Goal: Transaction & Acquisition: Register for event/course

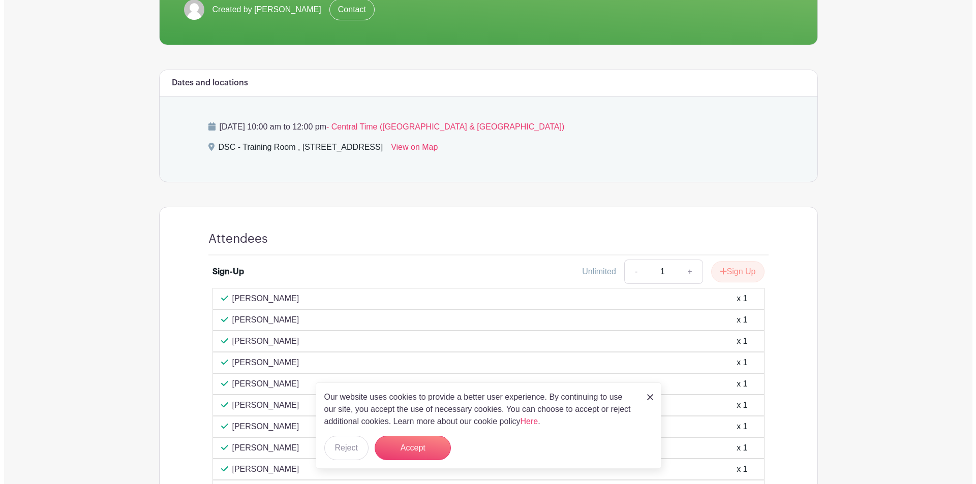
scroll to position [254, 0]
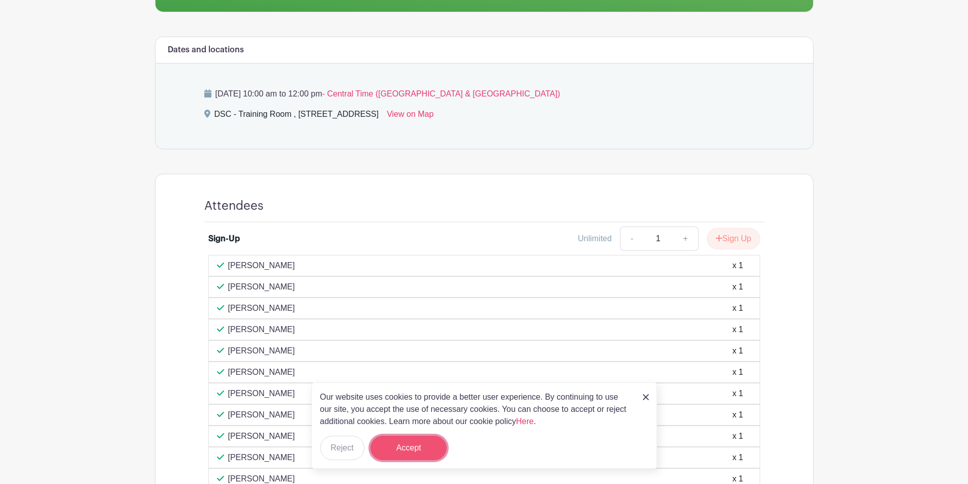
click at [401, 449] on button "Accept" at bounding box center [408, 448] width 76 height 24
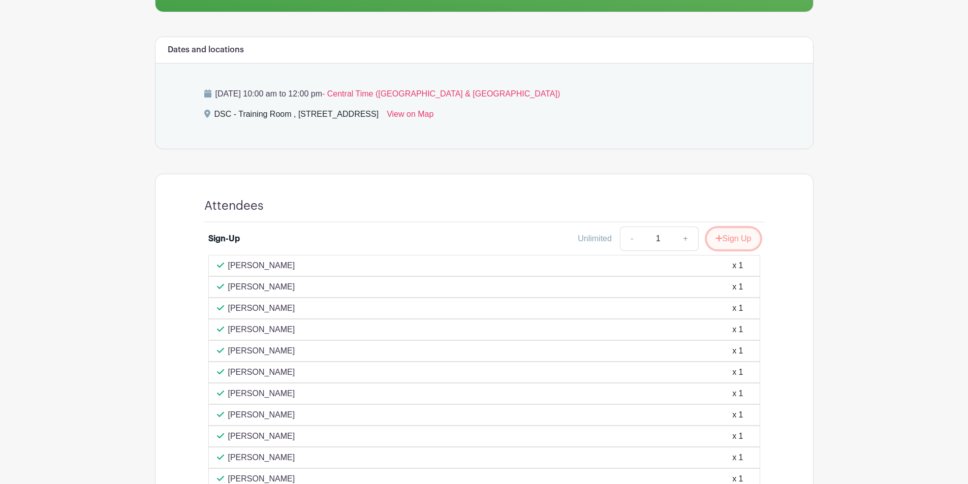
click at [742, 241] on button "Sign Up" at bounding box center [733, 238] width 53 height 21
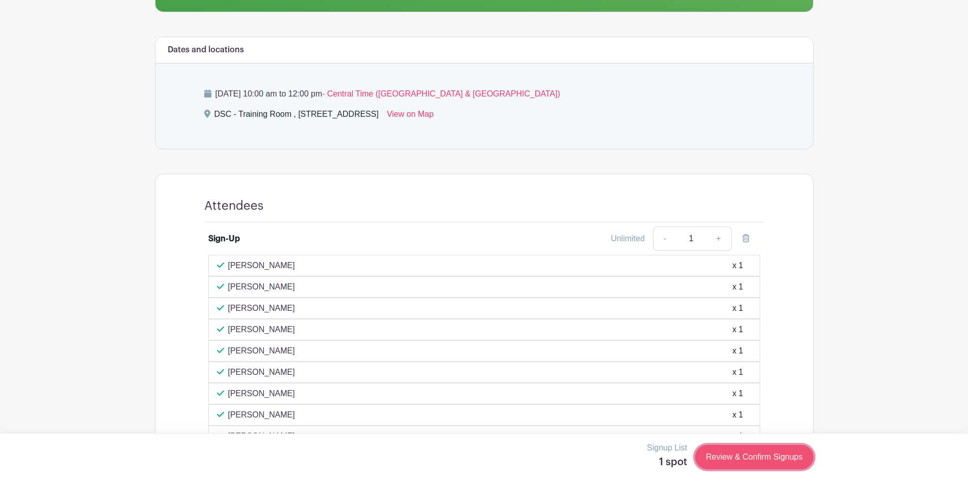
click at [762, 454] on link "Review & Confirm Signups" at bounding box center [754, 457] width 118 height 24
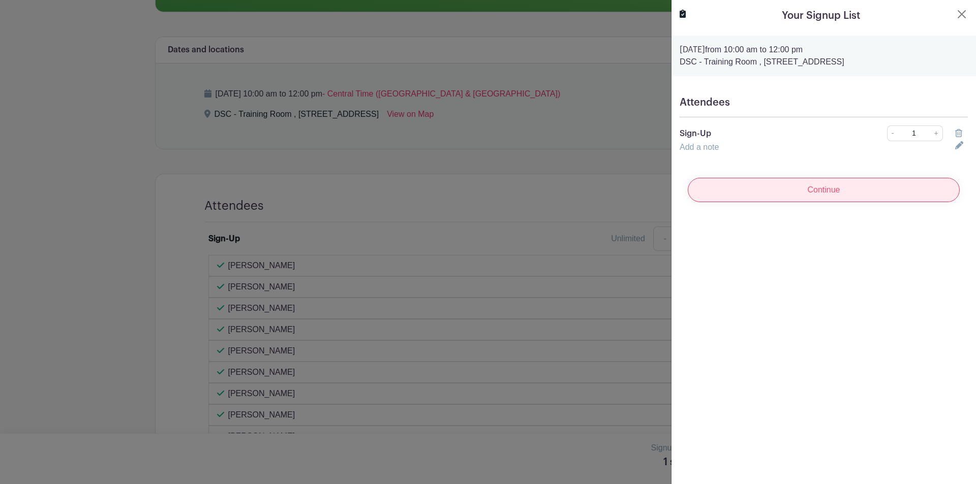
click at [845, 196] on input "Continue" at bounding box center [824, 190] width 272 height 24
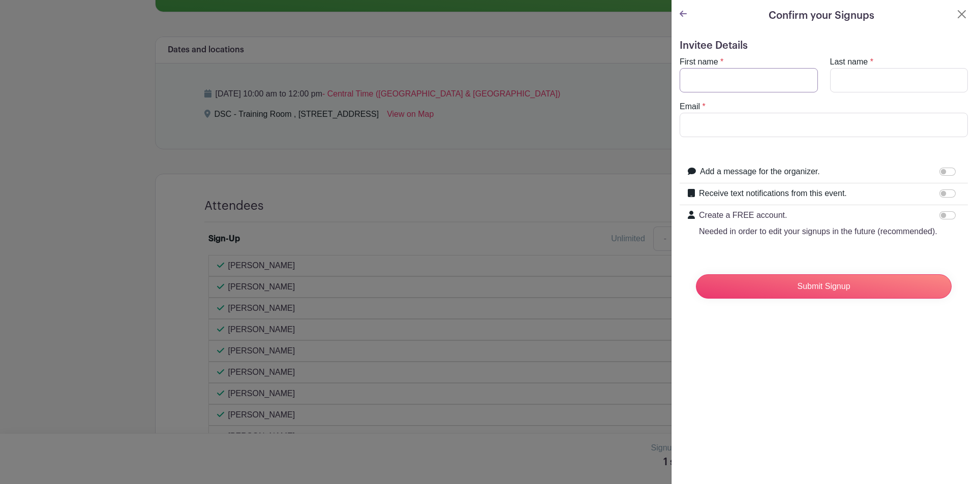
click at [766, 87] on input "First name" at bounding box center [748, 80] width 138 height 24
type input "[PERSON_NAME]"
click at [851, 74] on input "Last name" at bounding box center [899, 80] width 138 height 24
type input "[PERSON_NAME]"
click at [811, 129] on input "Email" at bounding box center [823, 125] width 288 height 24
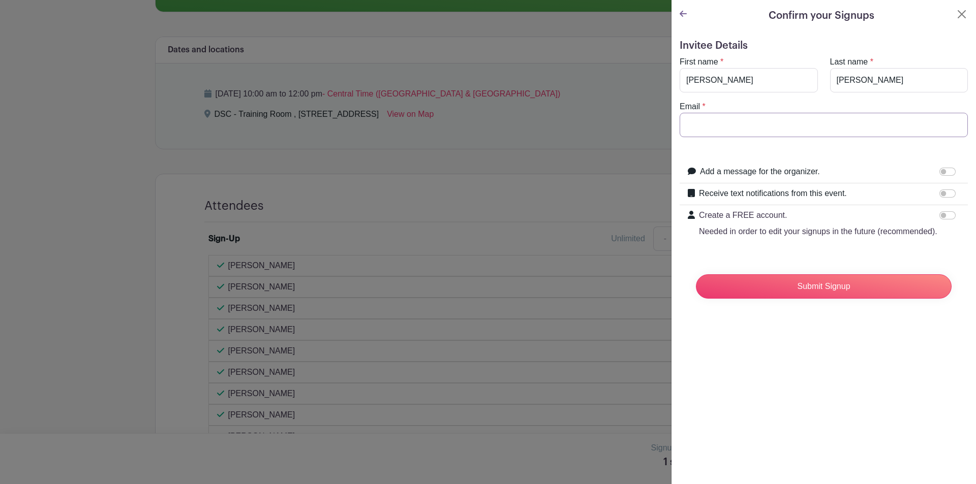
type input "[EMAIL_ADDRESS][DOMAIN_NAME]"
click at [805, 299] on input "Submit Signup" at bounding box center [824, 286] width 256 height 24
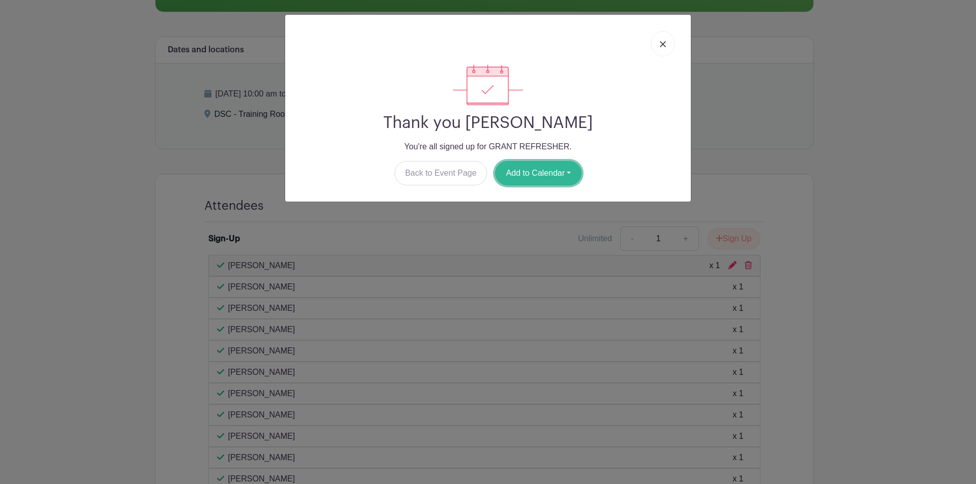
click at [539, 179] on button "Add to Calendar" at bounding box center [538, 173] width 86 height 24
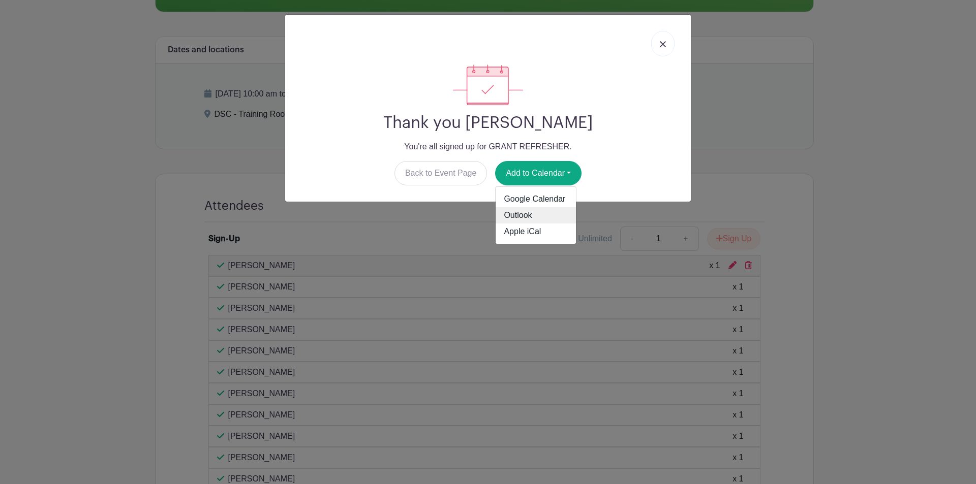
click at [534, 220] on link "Outlook" at bounding box center [535, 215] width 80 height 16
